Goal: Task Accomplishment & Management: Complete application form

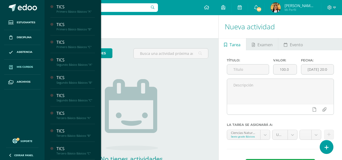
click at [21, 68] on span "Mis cursos" at bounding box center [25, 67] width 16 height 4
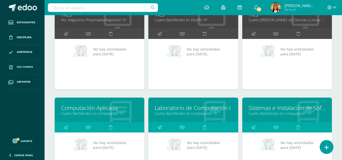
scroll to position [374, 0]
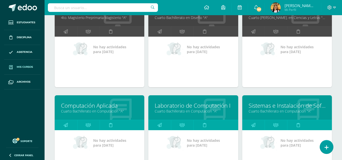
click at [192, 107] on link "Laboratorio de Computación I" at bounding box center [193, 106] width 77 height 8
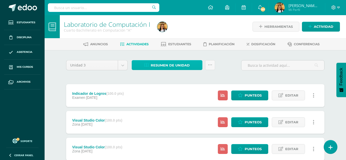
click at [156, 67] on span "Resumen de unidad" at bounding box center [170, 65] width 39 height 9
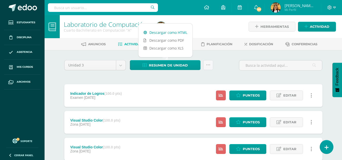
click at [149, 32] on link "Descargar como HTML" at bounding box center [166, 33] width 54 height 8
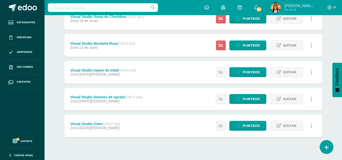
scroll to position [220, 0]
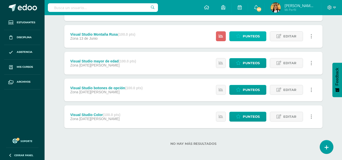
click at [247, 35] on span "Punteos" at bounding box center [251, 36] width 17 height 9
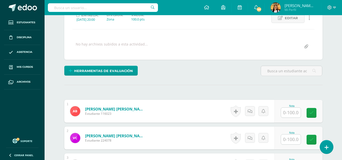
scroll to position [76, 0]
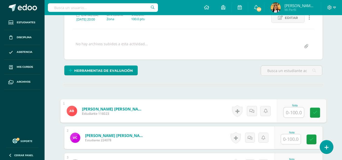
click at [297, 115] on input "text" at bounding box center [294, 113] width 20 height 10
type input "100"
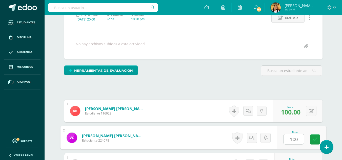
type input "100"
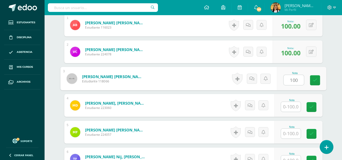
scroll to position [163, 0]
type input "100"
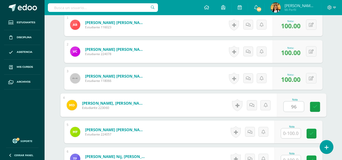
type input "96"
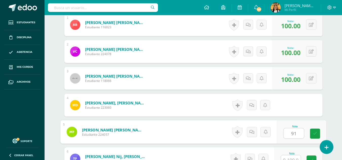
type input "91"
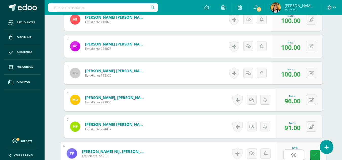
type input "90"
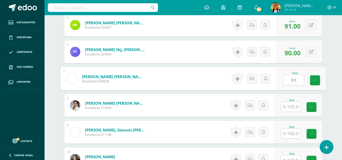
type input "91"
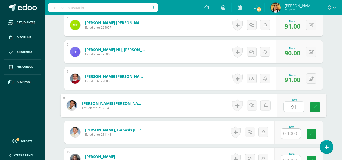
type input "91"
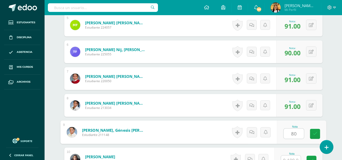
type input "80"
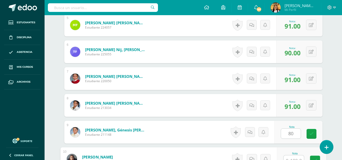
scroll to position [275, 0]
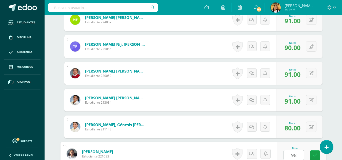
type input "98"
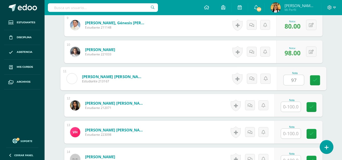
type input "97"
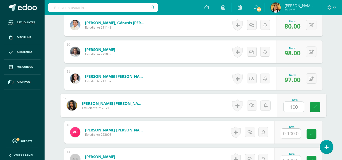
type input "100"
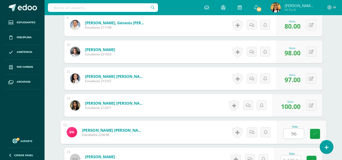
type input "96"
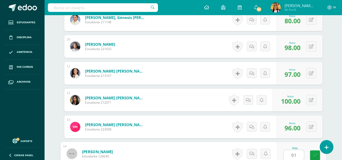
type input "91"
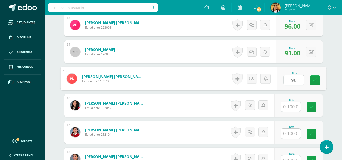
type input "96"
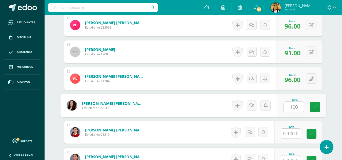
type input "100"
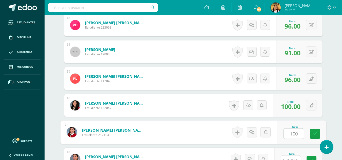
type input "100"
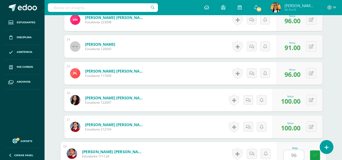
type input "96"
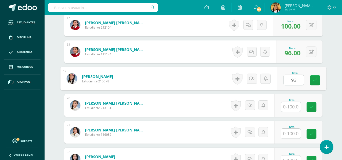
type input "93"
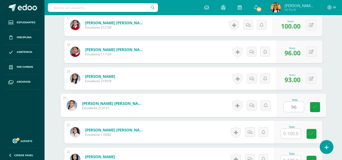
type input "96"
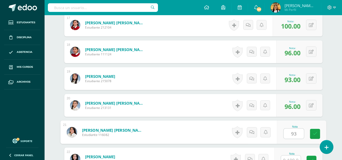
type input "93"
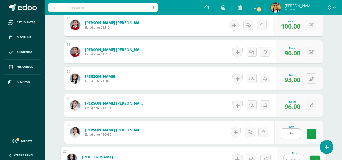
scroll to position [597, 0]
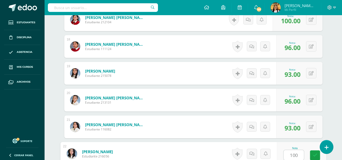
type input "100"
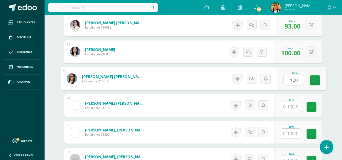
type input "100"
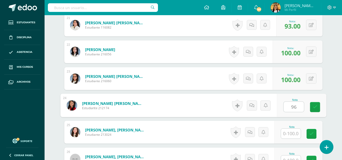
type input "96"
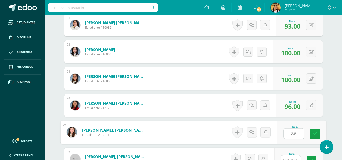
type input "86"
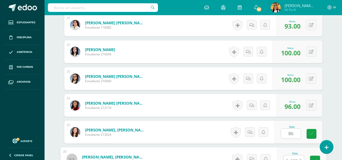
scroll to position [705, 0]
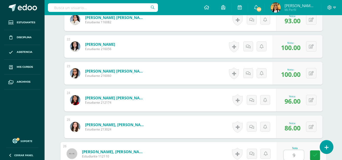
type input "91"
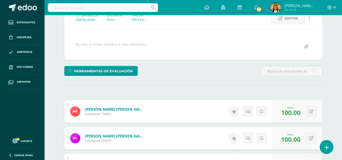
scroll to position [0, 0]
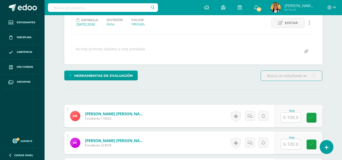
scroll to position [71, 0]
click at [289, 119] on input "text" at bounding box center [291, 118] width 20 height 10
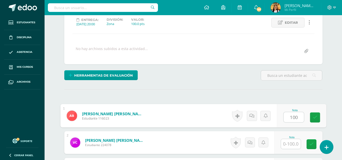
type input "100"
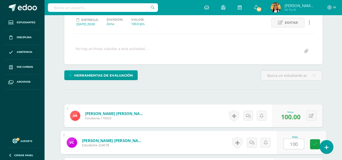
type input "100"
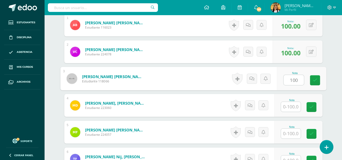
type input "100"
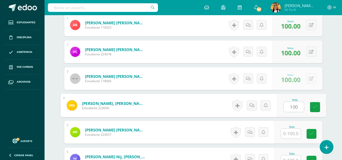
type input "100"
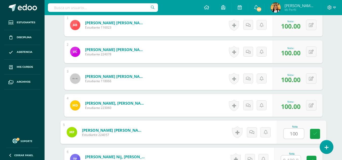
type input "100"
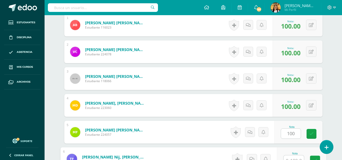
scroll to position [168, 0]
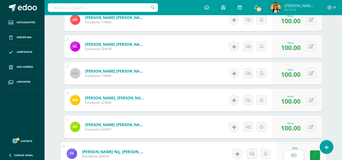
type input "80"
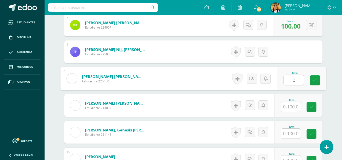
type input "0"
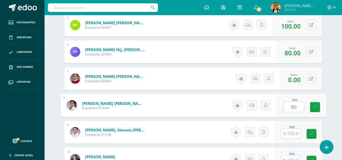
type input "80"
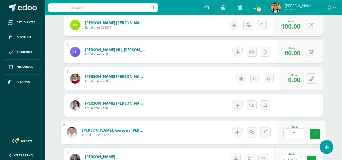
type input "0"
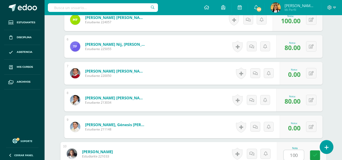
type input "100"
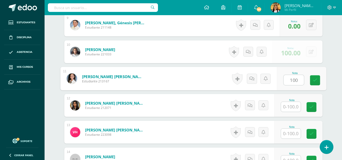
type input "100"
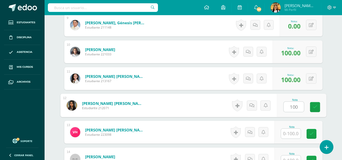
type input "100"
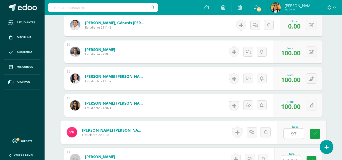
type input "97"
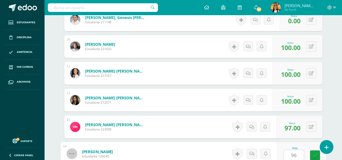
type input "96"
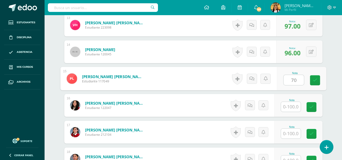
type input "70"
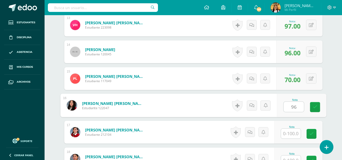
type input "96"
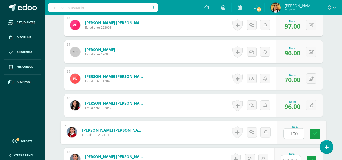
type input "100"
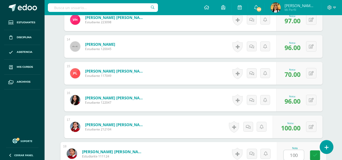
type input "100"
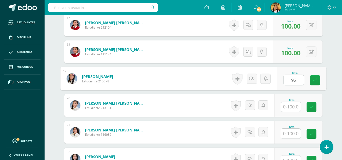
type input "92"
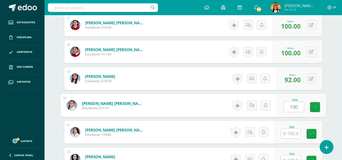
type input "100"
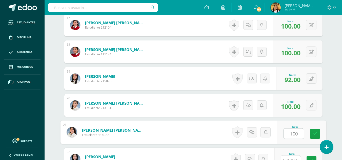
type input "100"
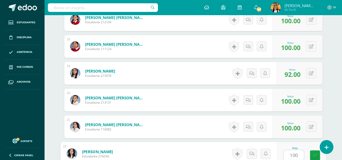
type input "100"
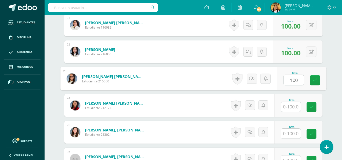
type input "100"
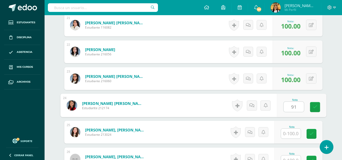
type input "91"
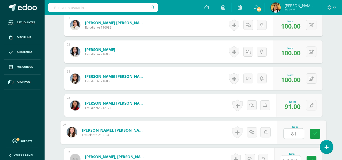
type input "81"
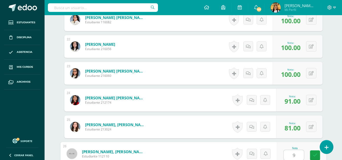
type input "94"
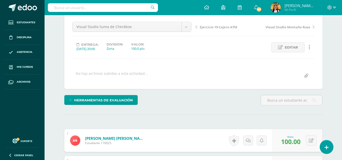
scroll to position [0, 0]
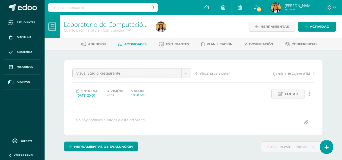
scroll to position [71, 0]
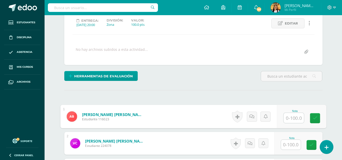
click at [288, 116] on input "text" at bounding box center [294, 118] width 20 height 10
type input "100"
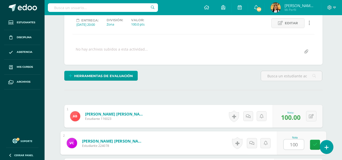
type input "100"
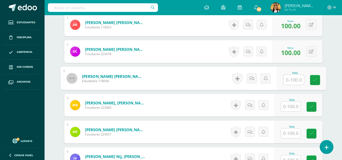
scroll to position [163, 0]
type input "81"
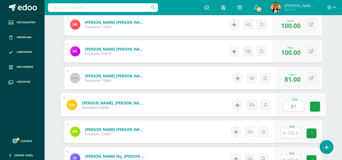
type input "81"
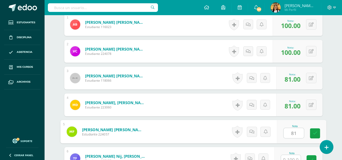
type input "81"
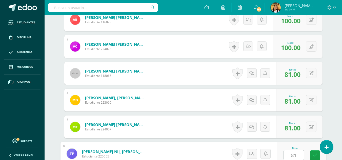
type input "81"
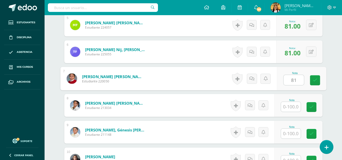
type input "81"
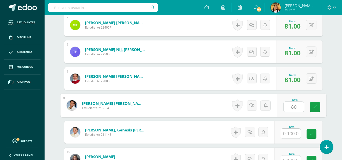
type input "80"
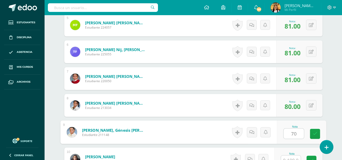
type input "70"
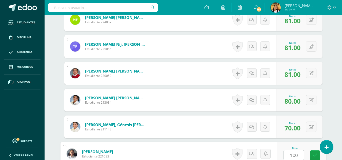
type input "100"
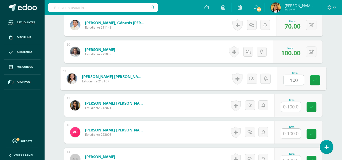
type input "100"
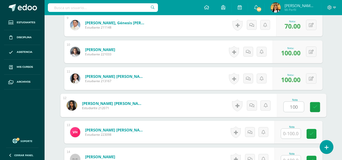
type input "100"
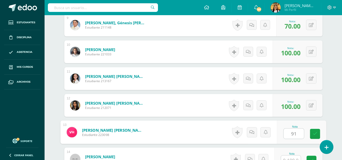
type input "91"
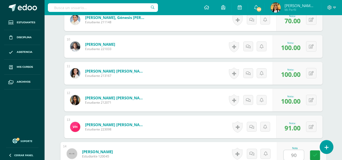
type input "90"
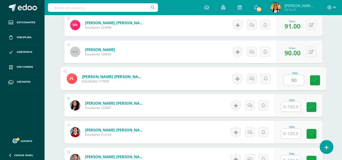
type input "90"
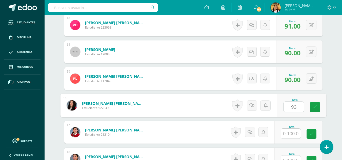
type input "93"
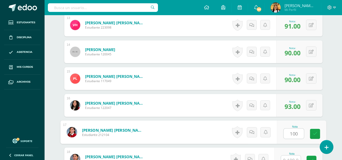
type input "100"
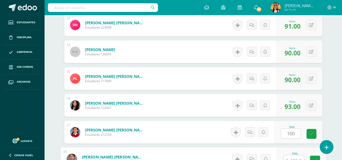
scroll to position [490, 0]
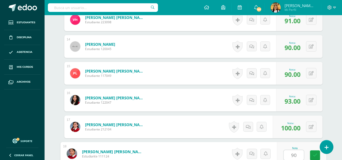
type input "90"
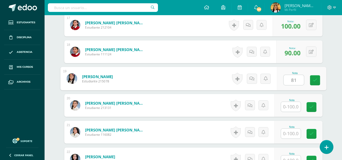
type input "81"
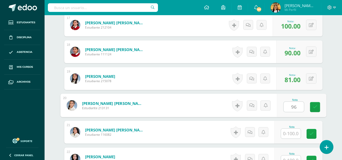
type input "96"
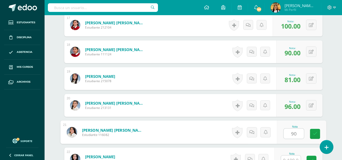
type input "90"
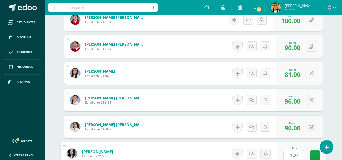
type input "100"
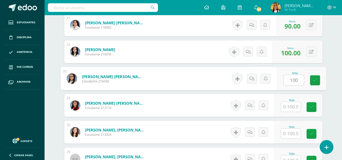
type input "100"
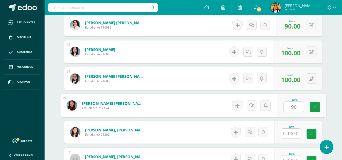
type input "90"
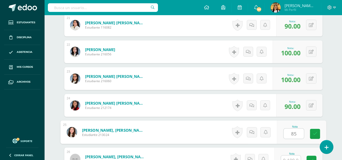
type input "85"
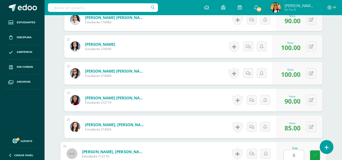
type input "86"
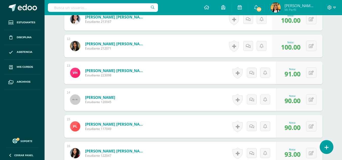
scroll to position [388, 0]
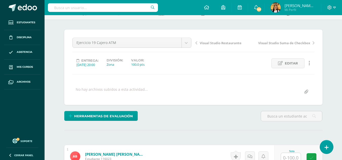
scroll to position [102, 0]
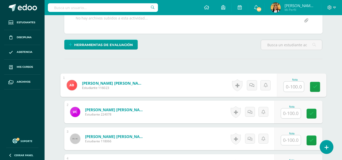
click at [296, 87] on input "text" at bounding box center [294, 87] width 20 height 10
type input "93"
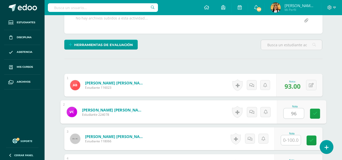
type input "96"
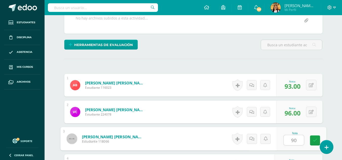
type input "90"
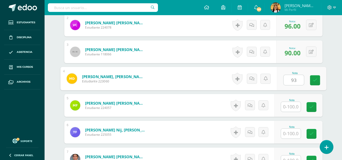
type input "93"
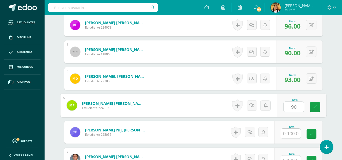
type input "90"
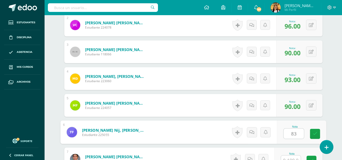
type input "83"
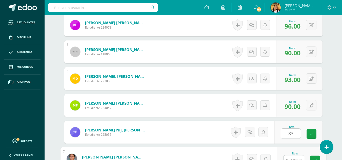
scroll to position [195, 0]
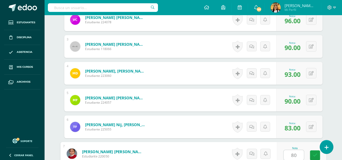
type input "80"
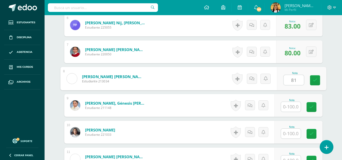
type input "81"
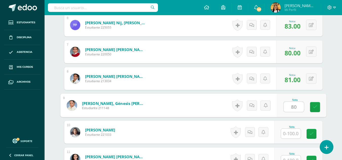
type input "80"
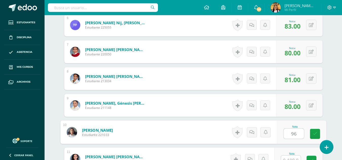
type input "96"
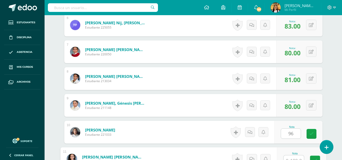
scroll to position [302, 0]
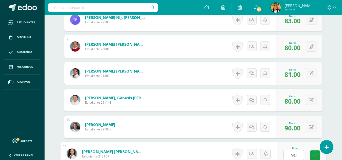
type input "90"
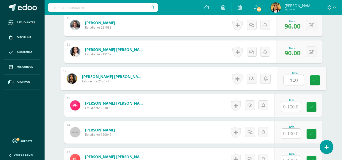
type input "100"
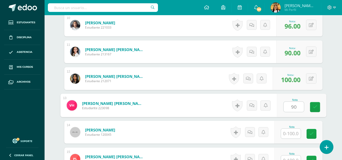
type input "90"
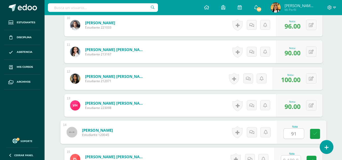
type input "91"
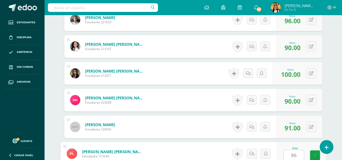
type input "86"
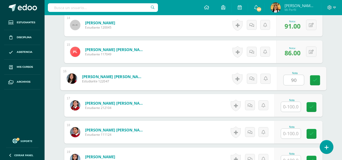
type input "90"
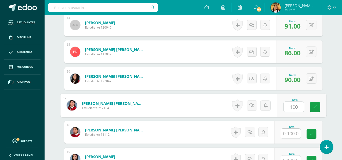
type input "100"
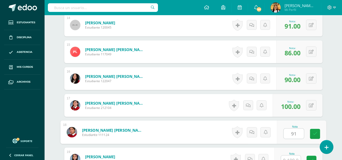
type input "91"
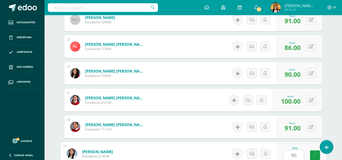
type input "96"
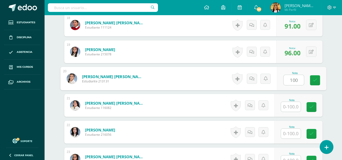
type input "100"
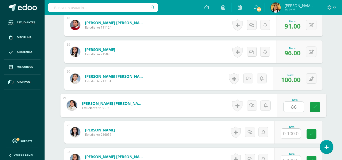
type input "86"
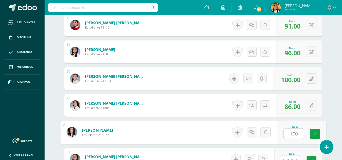
type input "100"
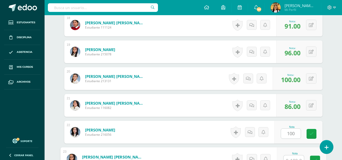
scroll to position [624, 0]
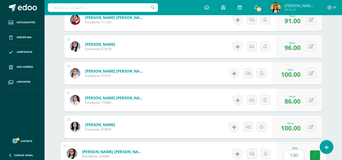
type input "100"
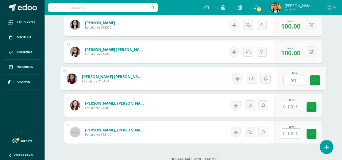
type input "91"
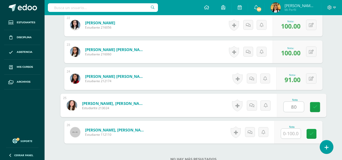
type input "80"
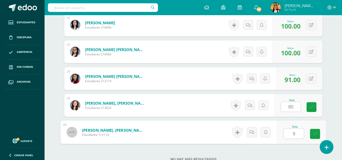
type input "90"
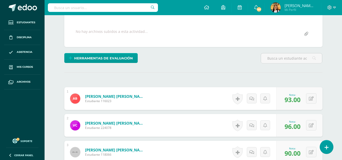
scroll to position [0, 0]
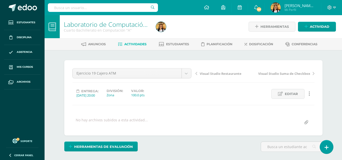
click at [137, 43] on span "Actividades" at bounding box center [135, 44] width 22 height 4
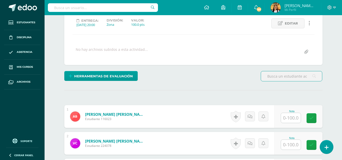
scroll to position [71, 0]
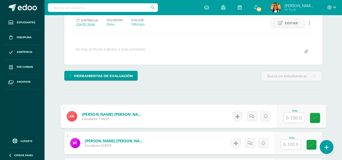
click at [291, 121] on input "text" at bounding box center [294, 118] width 20 height 10
type input "100"
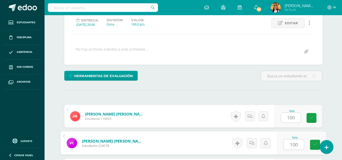
type input "100"
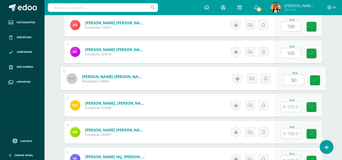
type input "90"
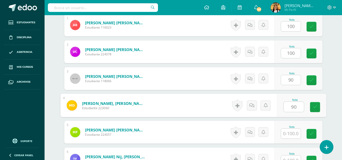
type input "90"
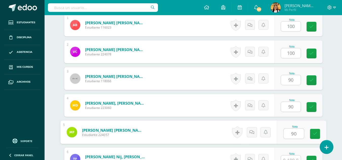
type input "90"
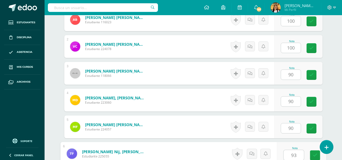
type input "93"
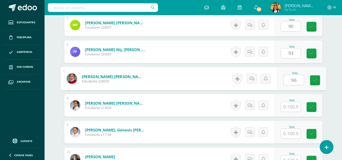
type input "96"
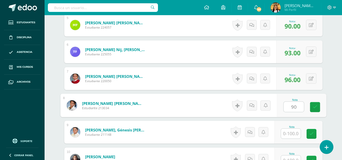
type input "90"
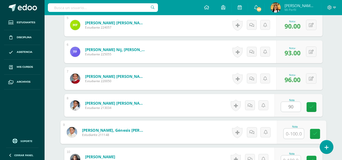
scroll to position [270, 0]
type input "81"
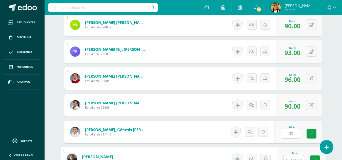
scroll to position [275, 0]
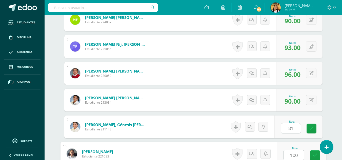
type input "100"
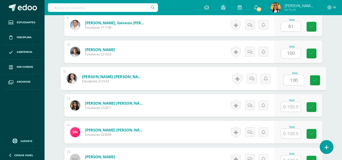
type input "100"
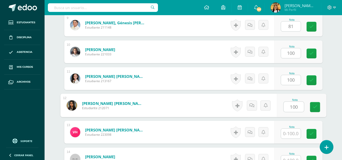
type input "100"
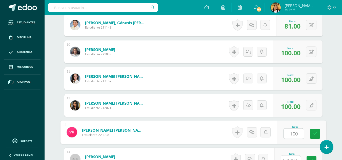
type input "100"
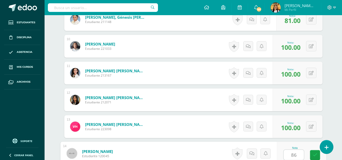
type input "86"
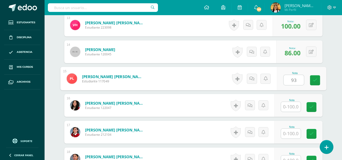
type input "93"
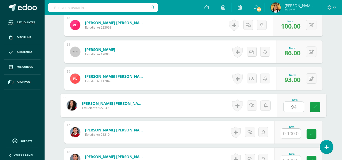
type input "94"
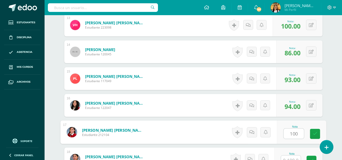
type input "100"
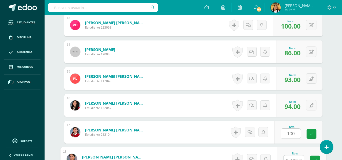
scroll to position [490, 0]
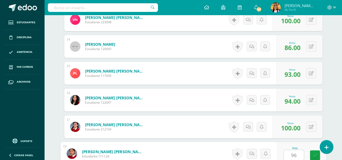
type input "96"
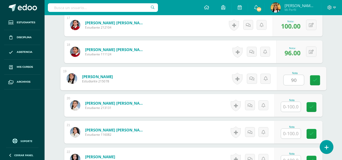
type input "90"
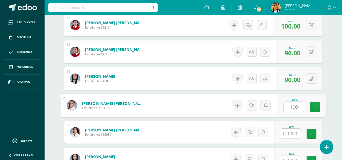
type input "100"
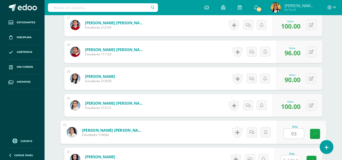
type input "93"
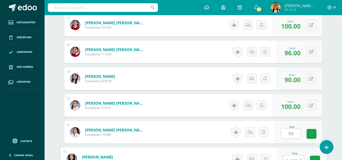
scroll to position [597, 0]
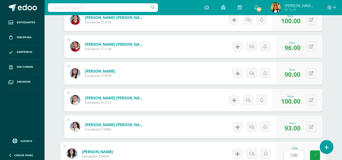
type input "100"
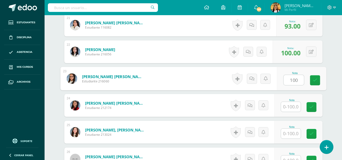
type input "100"
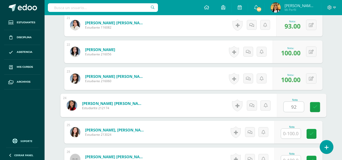
type input "92"
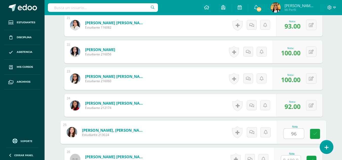
type input "96"
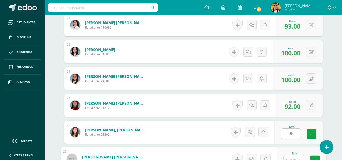
scroll to position [705, 0]
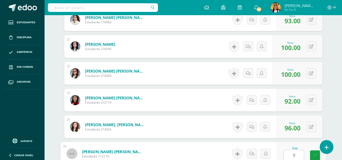
type input "91"
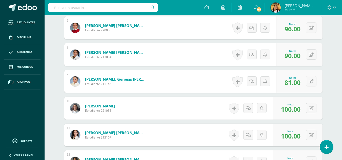
scroll to position [228, 0]
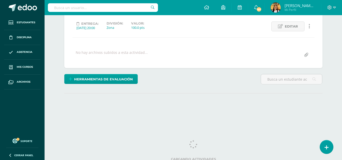
scroll to position [71, 0]
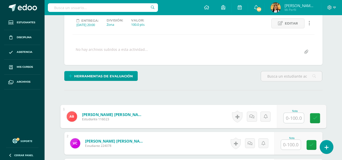
click at [298, 120] on input "text" at bounding box center [294, 118] width 20 height 10
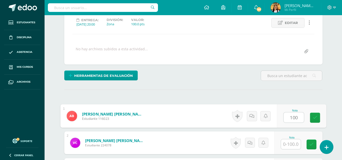
type input "100"
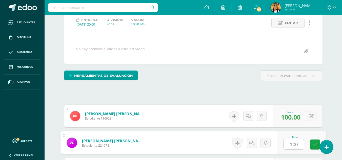
type input "100"
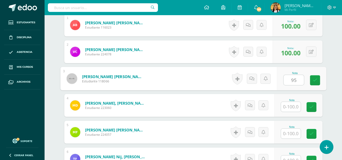
scroll to position [163, 0]
type input "95"
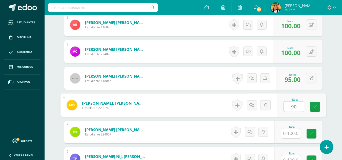
type input "90"
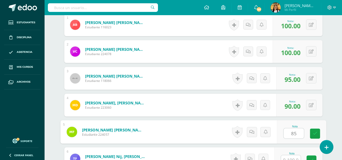
type input "85"
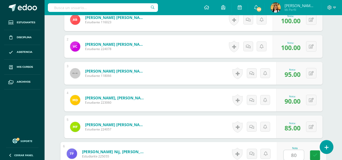
type input "80"
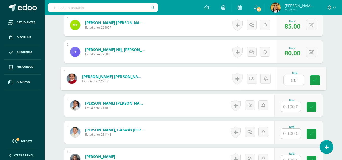
type input "86"
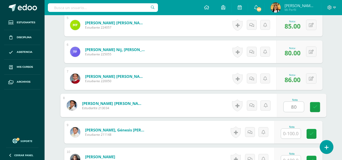
type input "80"
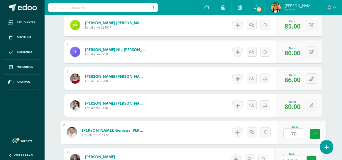
type input "70"
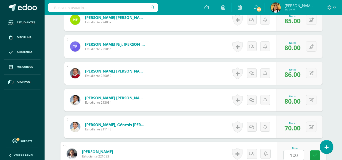
type input "100"
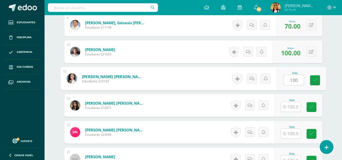
type input "100"
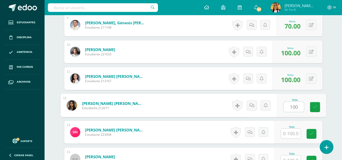
type input "100"
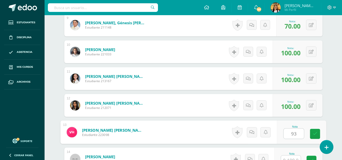
type input "93"
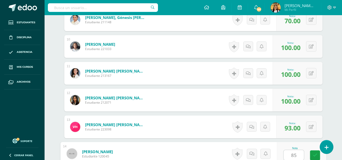
type input "85"
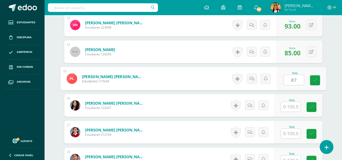
type input "87"
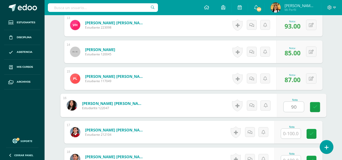
type input "90"
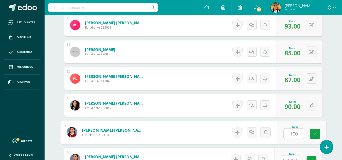
type input "100"
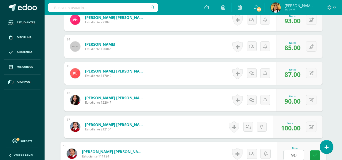
type input "90"
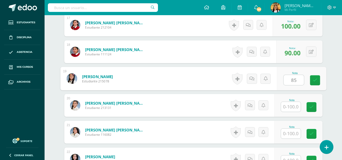
type input "85"
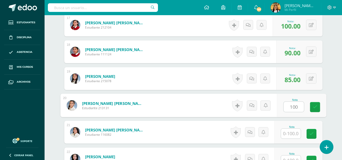
type input "100"
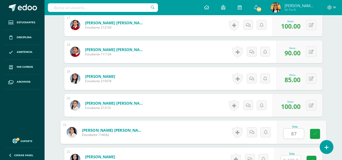
type input "87"
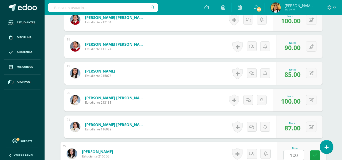
type input "100"
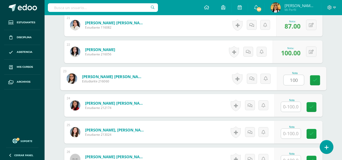
type input "100"
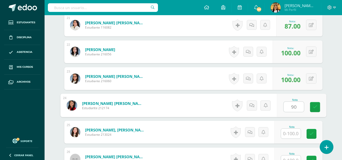
type input "90"
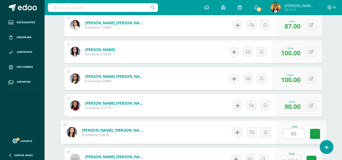
type input "85"
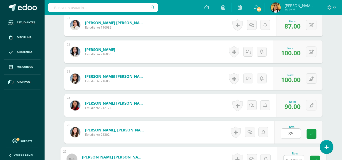
scroll to position [705, 0]
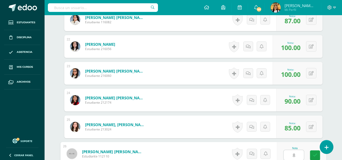
type input "86"
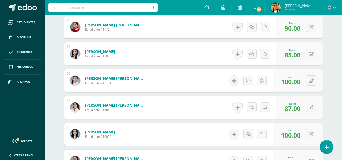
scroll to position [515, 0]
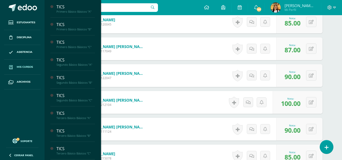
click at [15, 68] on span at bounding box center [10, 67] width 9 height 9
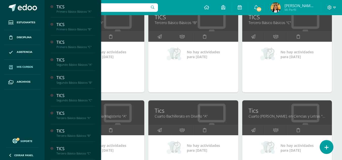
scroll to position [374, 0]
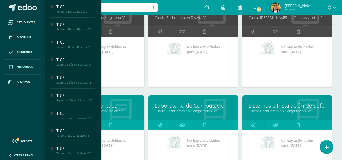
click at [119, 105] on link "Computación Aplicada" at bounding box center [99, 106] width 77 height 8
